Goal: Find contact information: Find contact information

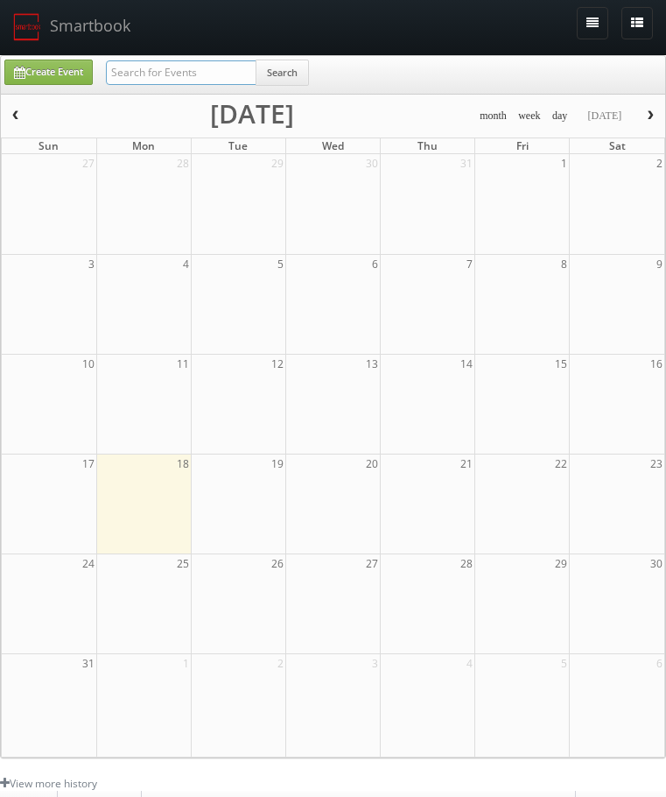
click at [216, 74] on input "text" at bounding box center [181, 72] width 151 height 25
type input "sunrise lodge"
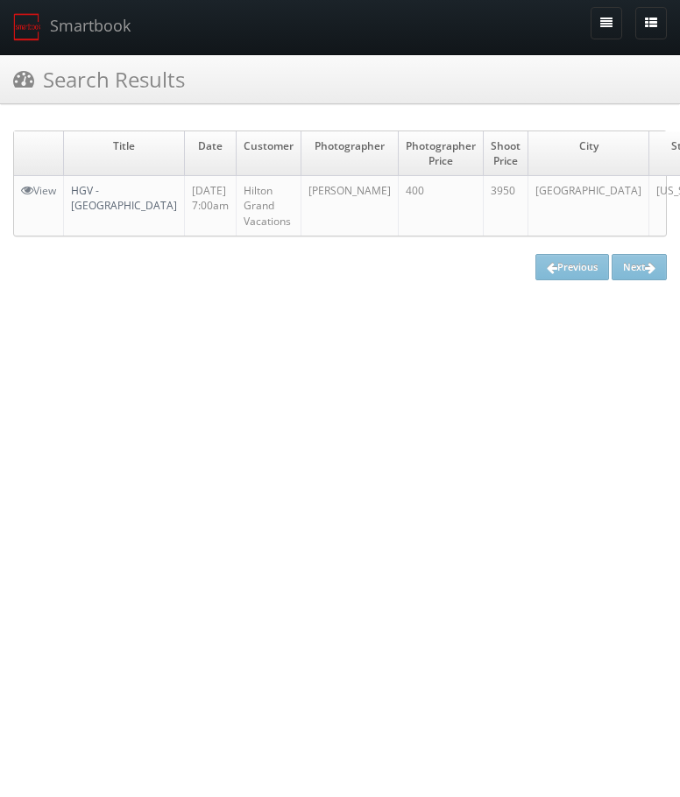
click at [88, 203] on link "HGV - [GEOGRAPHIC_DATA]" at bounding box center [124, 198] width 106 height 30
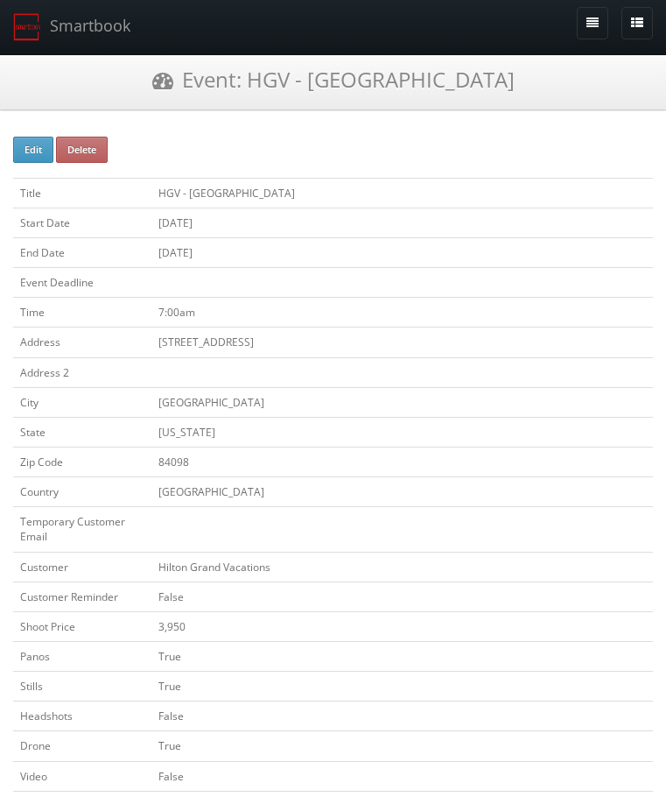
drag, startPoint x: 418, startPoint y: 659, endPoint x: 435, endPoint y: 305, distance: 354.2
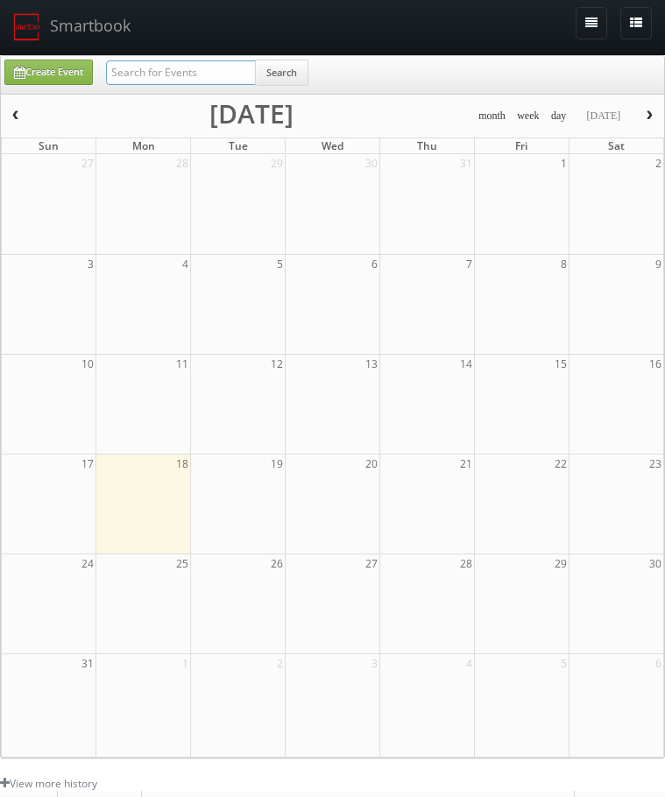
click at [199, 74] on input "text" at bounding box center [181, 72] width 150 height 25
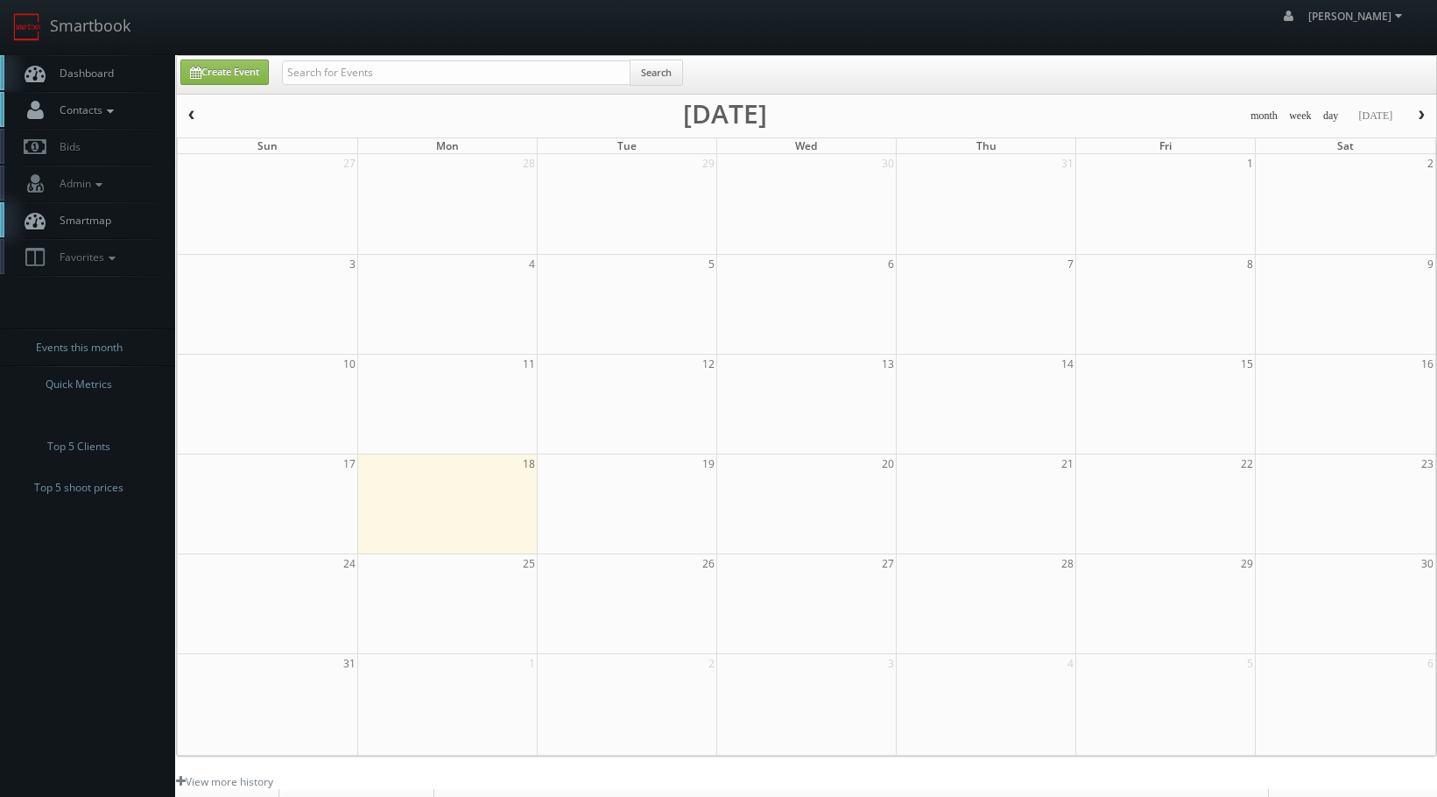
click at [84, 106] on span "Contacts" at bounding box center [84, 109] width 67 height 15
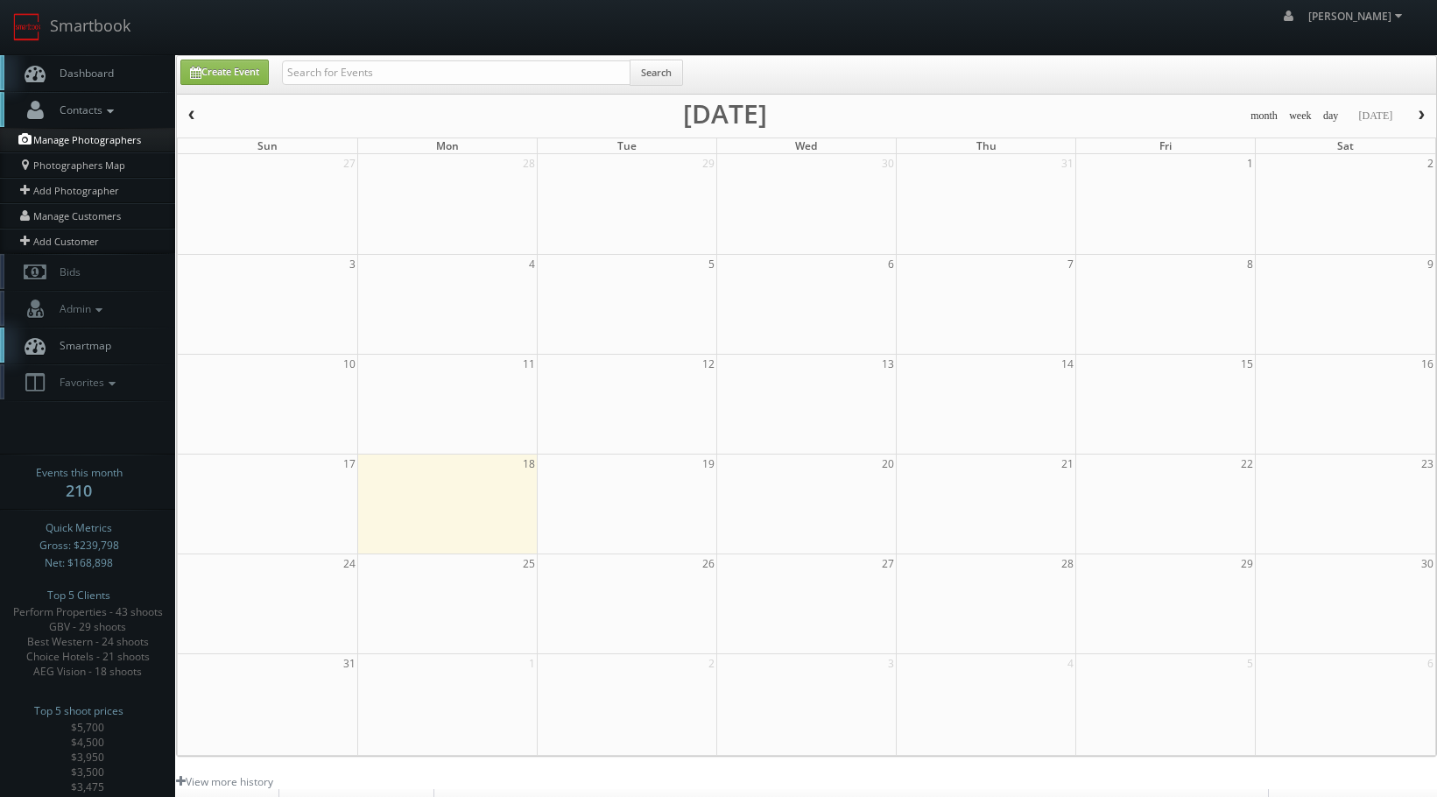
click at [87, 144] on link "Manage Photographers" at bounding box center [87, 140] width 175 height 25
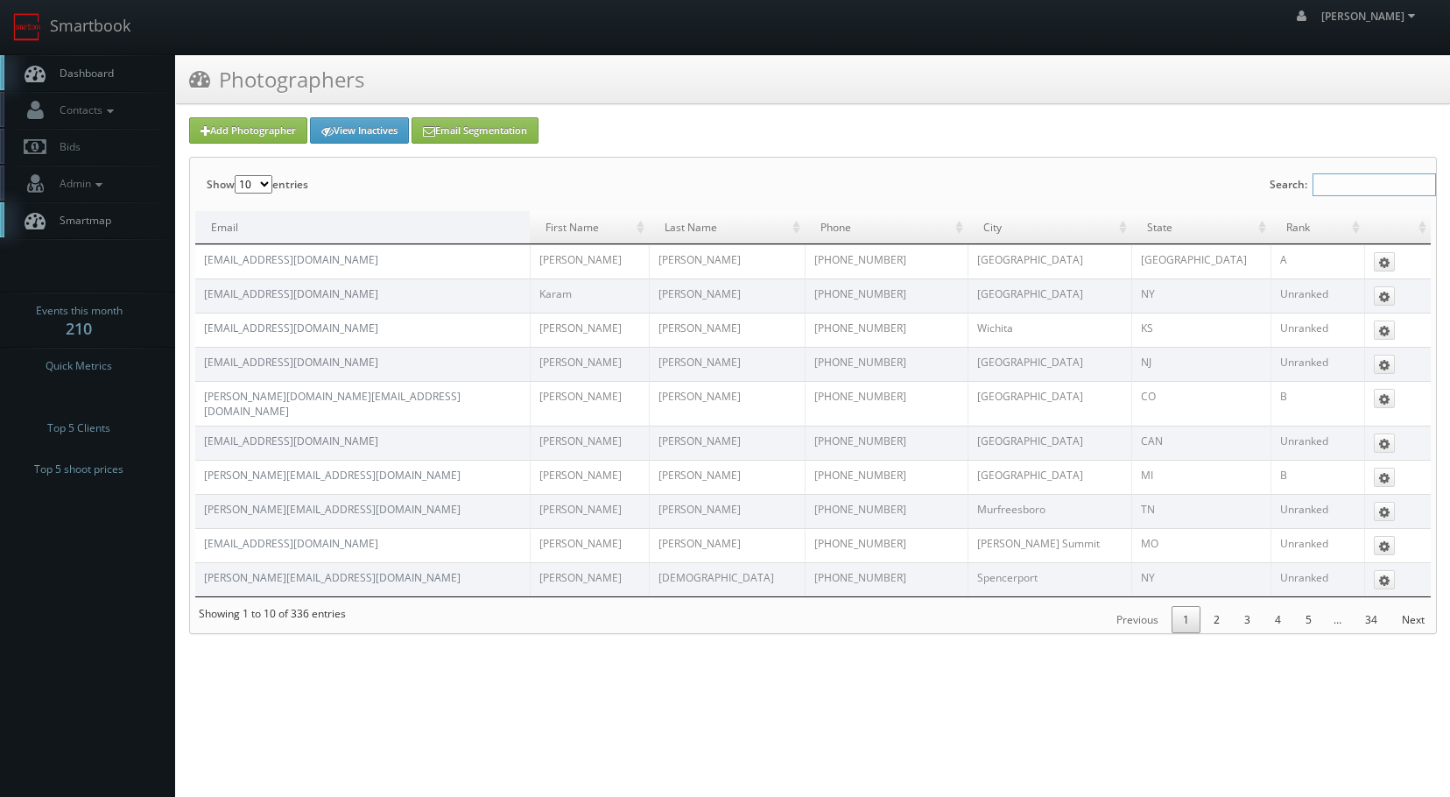
click at [1342, 188] on input "Search:" at bounding box center [1374, 184] width 123 height 23
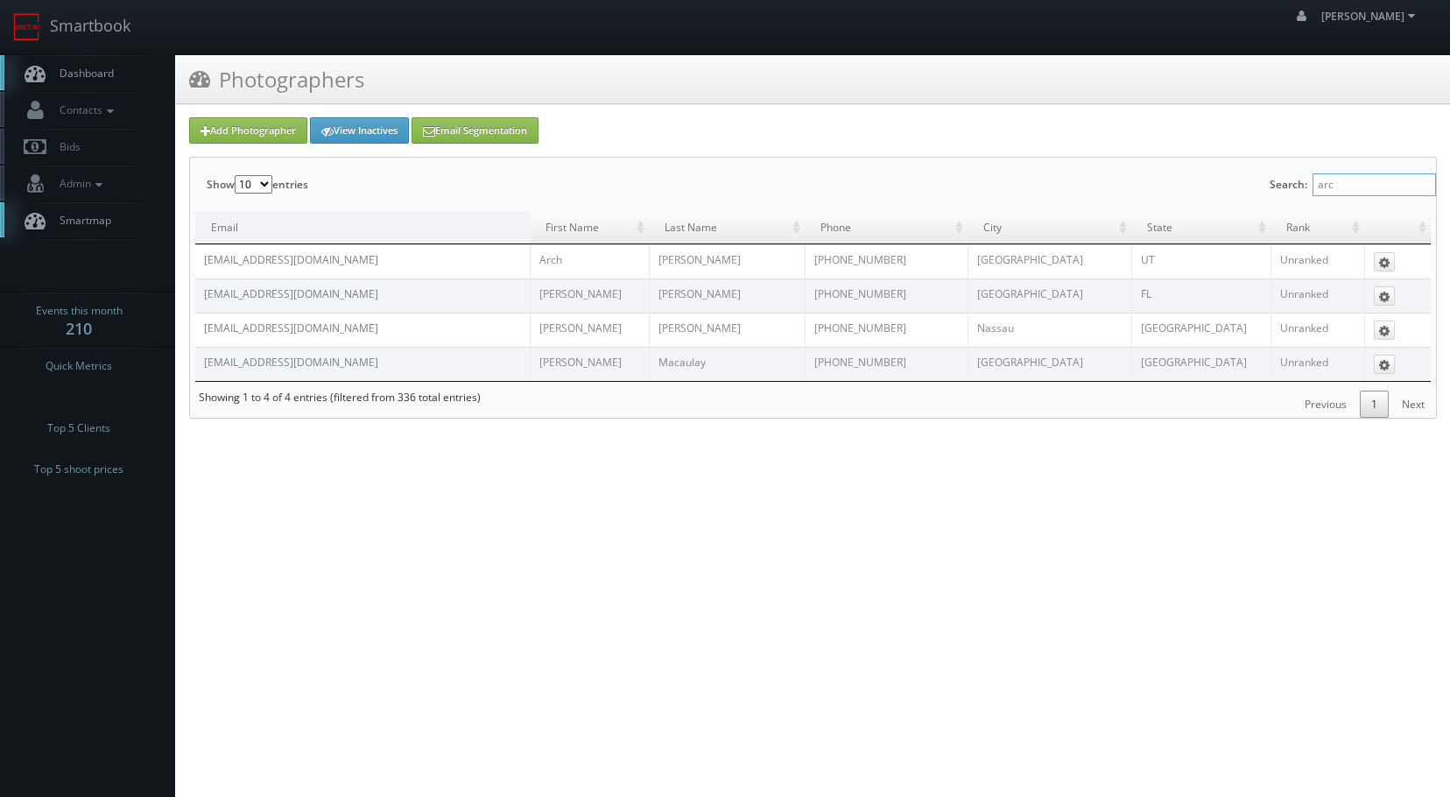
type input "arc"
drag, startPoint x: 884, startPoint y: 271, endPoint x: 800, endPoint y: 262, distance: 84.5
click at [800, 262] on tr "archcheney@gmail.com Arch Cheney 801-977-9099 Salt Lake City UT Unranked Edit" at bounding box center [813, 261] width 1236 height 34
copy tr "801-977-9099"
